Goal: Task Accomplishment & Management: Manage account settings

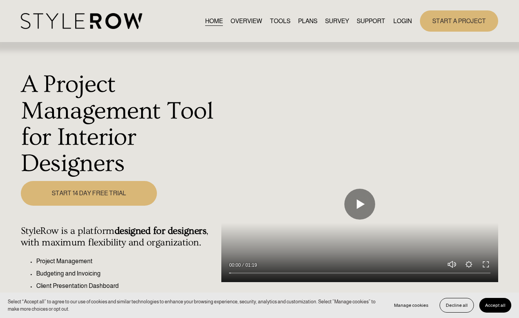
click at [404, 22] on link "LOGIN" at bounding box center [402, 21] width 19 height 10
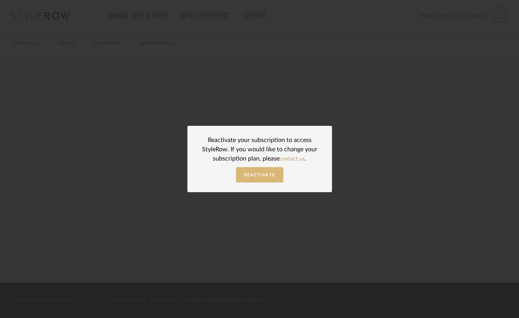
click at [253, 175] on span "Reactivate" at bounding box center [259, 175] width 31 height 4
